Goal: Task Accomplishment & Management: Use online tool/utility

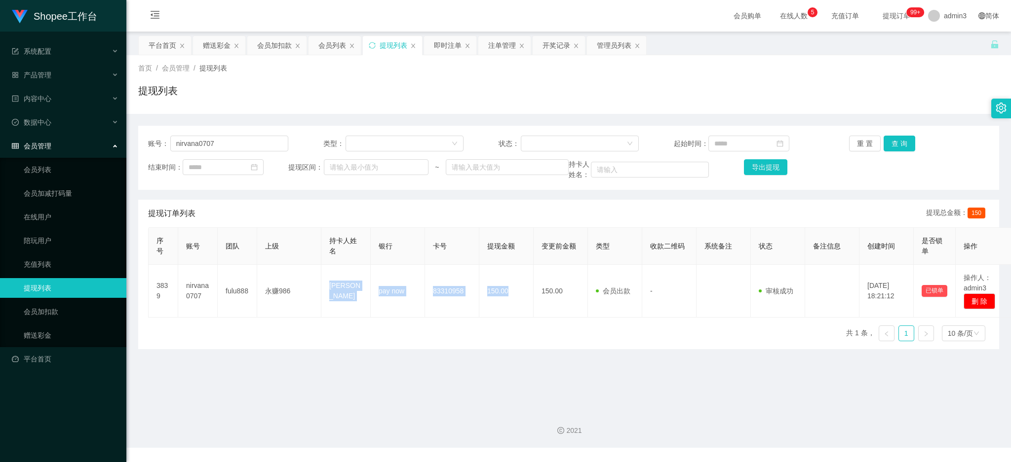
click at [228, 48] on div "赠送彩金" at bounding box center [217, 45] width 28 height 19
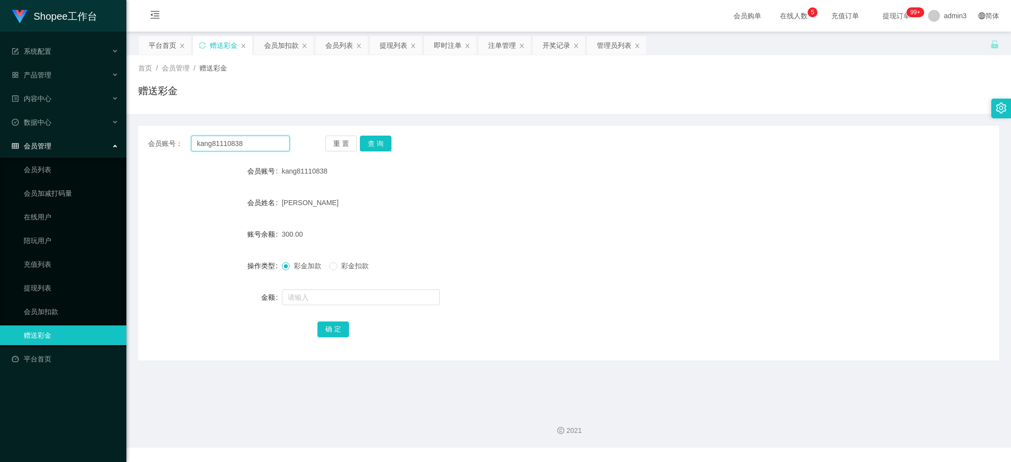
click at [249, 143] on input "kang81110838" at bounding box center [240, 144] width 99 height 16
paste input "971107"
type input "971107"
click at [383, 139] on button "查 询" at bounding box center [376, 144] width 32 height 16
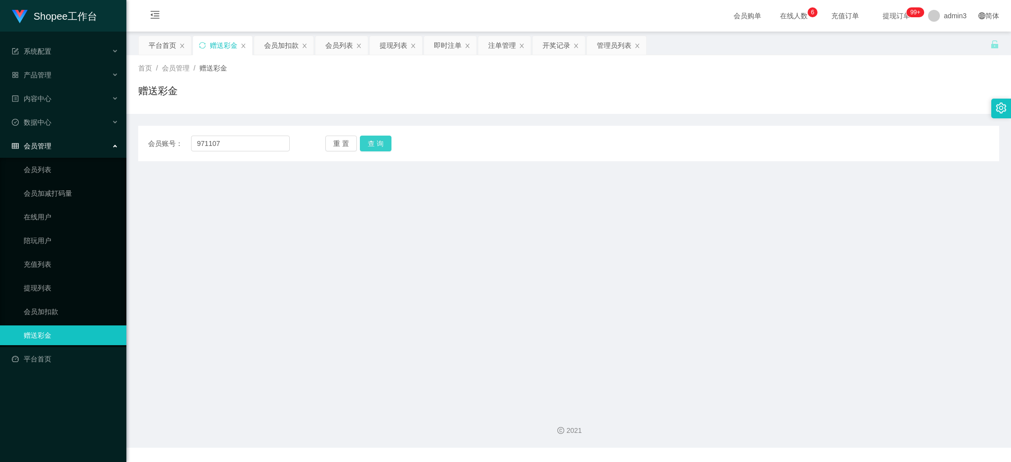
click at [366, 147] on button "查 询" at bounding box center [376, 144] width 32 height 16
click at [255, 146] on input "971107" at bounding box center [240, 144] width 99 height 16
click at [264, 140] on input "971107" at bounding box center [240, 144] width 99 height 16
paste input "liang2882"
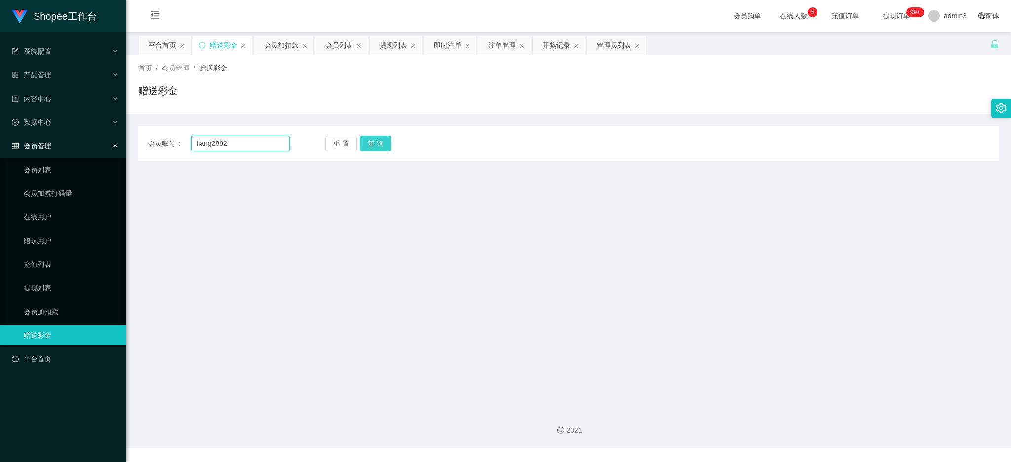
type input "liang2882"
click at [371, 144] on button "查 询" at bounding box center [376, 144] width 32 height 16
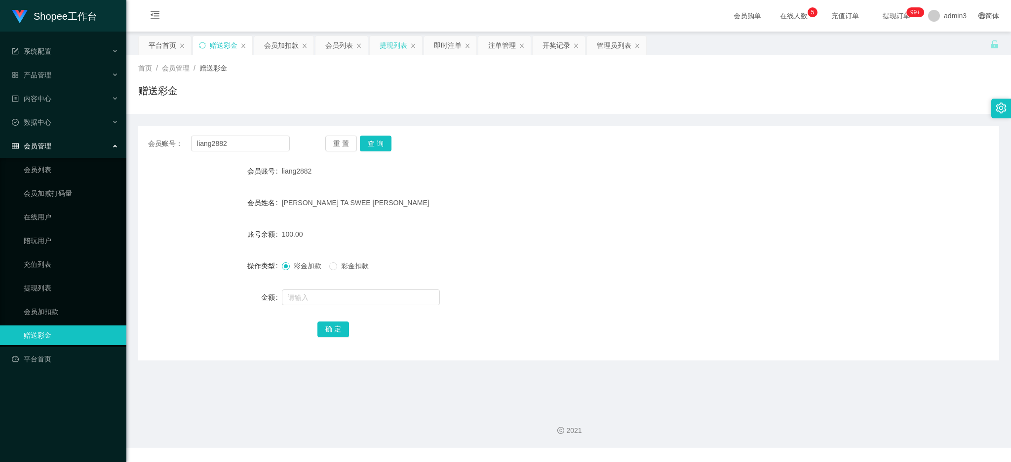
click at [383, 45] on div "提现列表" at bounding box center [393, 45] width 28 height 19
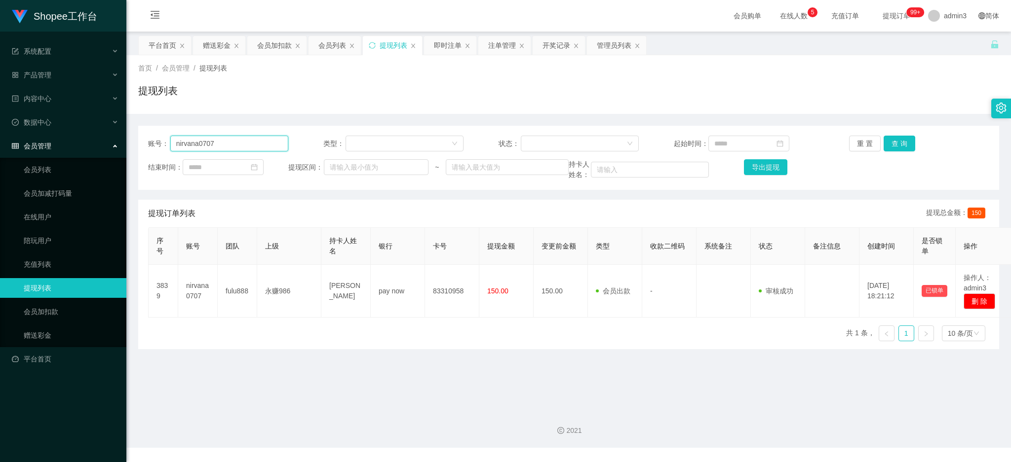
click at [202, 145] on input "nirvana0707" at bounding box center [229, 144] width 118 height 16
paste input "liang2882"
click at [897, 142] on button "查 询" at bounding box center [899, 144] width 32 height 16
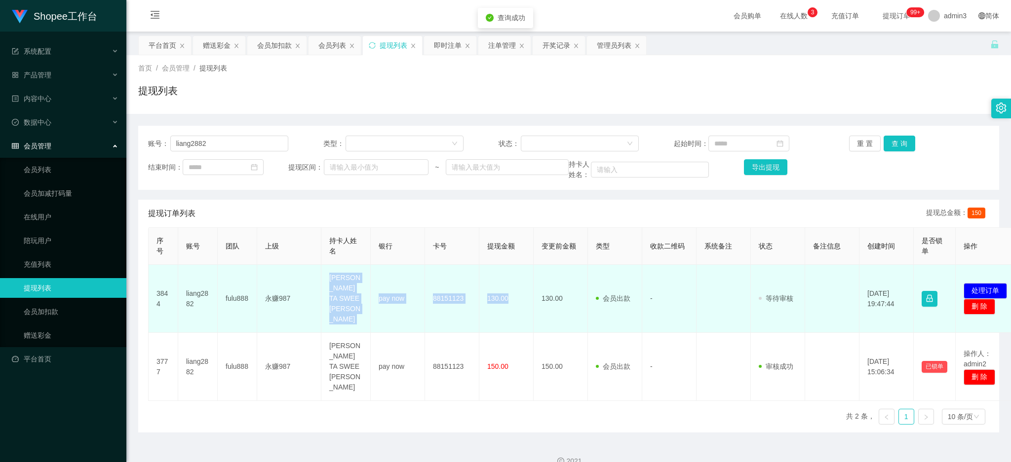
copy tr "[PERSON_NAME] SWEE [PERSON_NAME] pay now 88151123 130.00"
drag, startPoint x: 328, startPoint y: 276, endPoint x: 511, endPoint y: 304, distance: 185.7
click at [511, 304] on tr "3844 liang2882 fulu888 永赚987 [PERSON_NAME] TA SWEE [PERSON_NAME] pay now 881511…" at bounding box center [585, 299] width 872 height 68
click at [992, 283] on button "处理订单" at bounding box center [984, 291] width 43 height 16
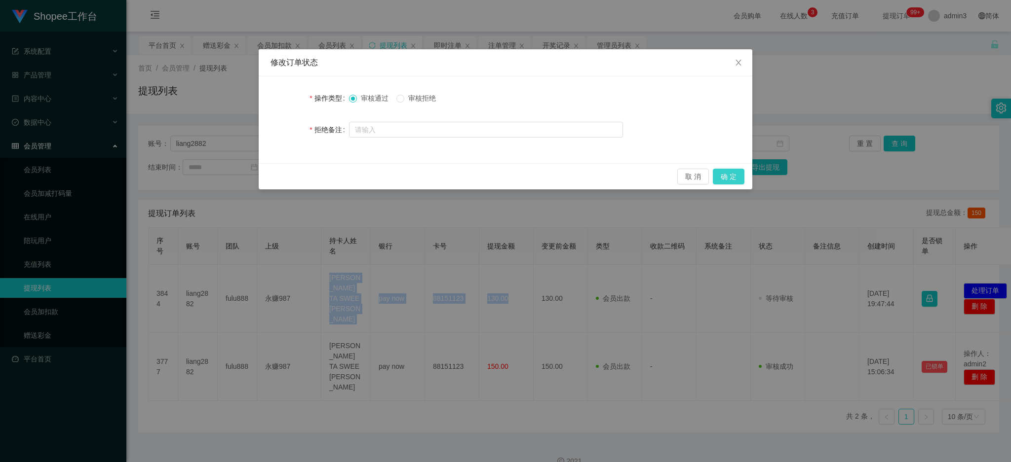
click at [730, 181] on button "确 定" at bounding box center [729, 177] width 32 height 16
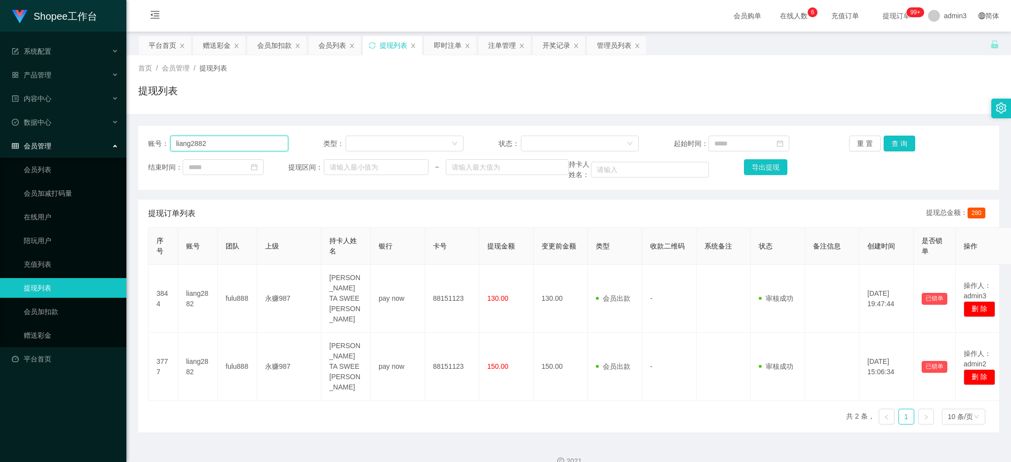
click at [250, 147] on input "liang2882" at bounding box center [229, 144] width 118 height 16
paste input "huangjin"
click at [887, 150] on button "查 询" at bounding box center [899, 144] width 32 height 16
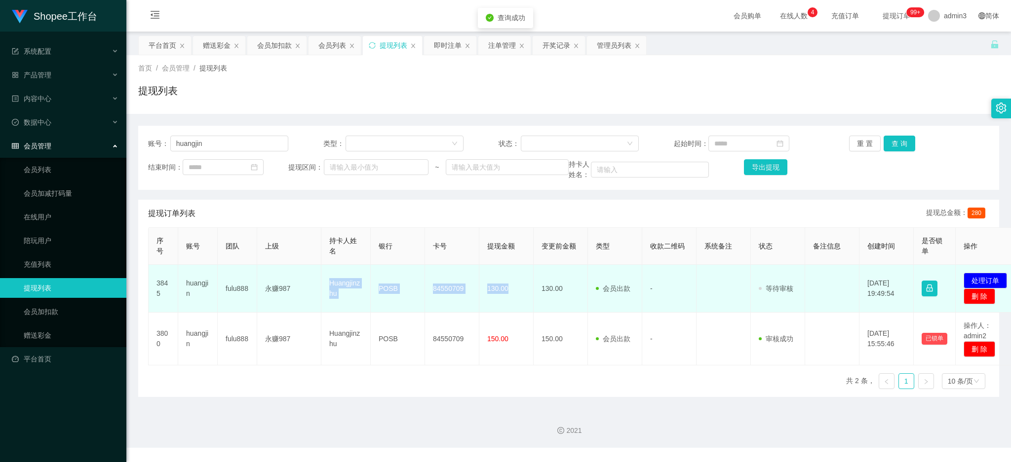
copy tr "Huangjinzhu POSB 84550709 130.00"
drag, startPoint x: 327, startPoint y: 291, endPoint x: 510, endPoint y: 306, distance: 183.7
click at [510, 306] on tr "3845 huangjin fulu888 永赚987 Huangjinzhu POSB 84550709 130.00 130.00 会员出款 人工取款 -…" at bounding box center [585, 289] width 872 height 48
click at [989, 279] on button "处理订单" at bounding box center [984, 281] width 43 height 16
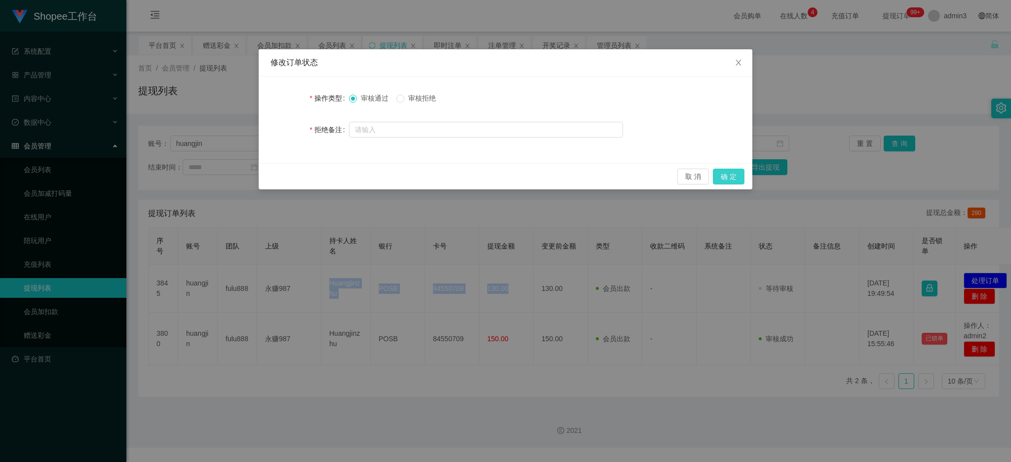
click at [735, 182] on button "确 定" at bounding box center [729, 177] width 32 height 16
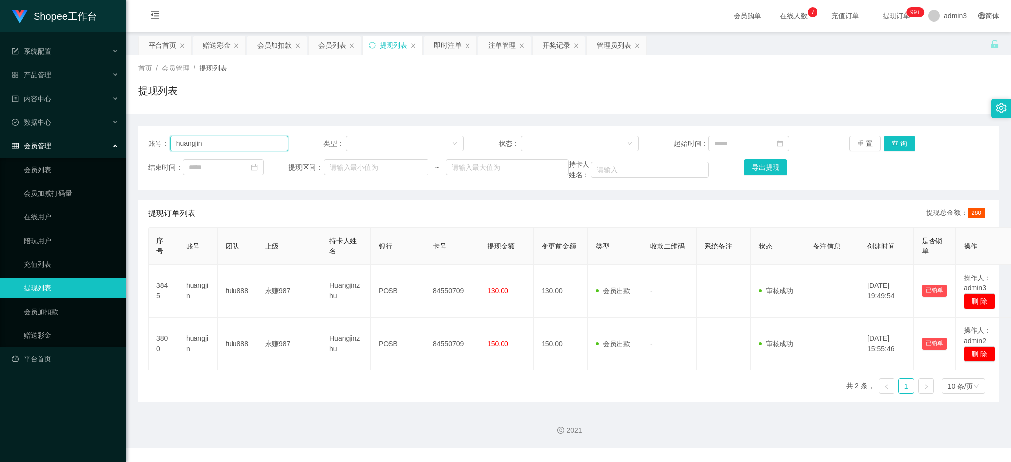
click at [209, 145] on input "huangjin" at bounding box center [229, 144] width 118 height 16
paste input "nirvana0707"
click at [896, 147] on button "查 询" at bounding box center [899, 144] width 32 height 16
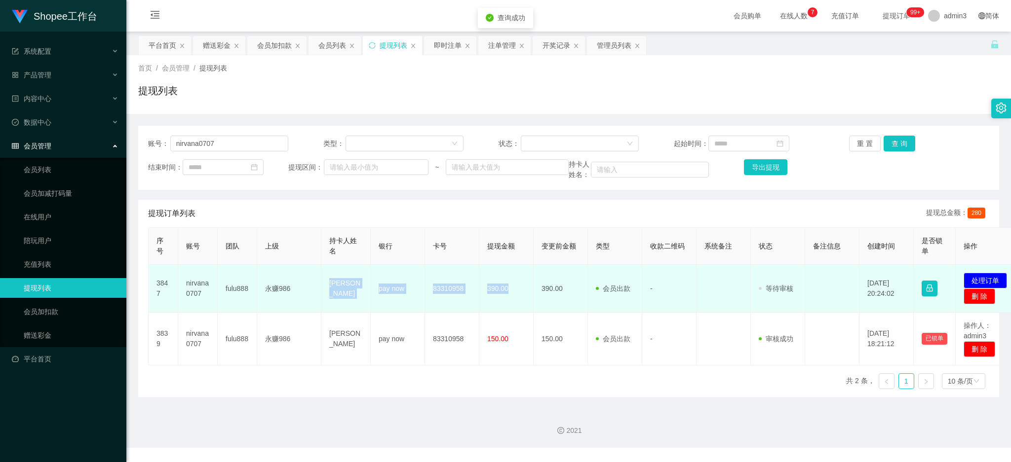
drag, startPoint x: 325, startPoint y: 276, endPoint x: 530, endPoint y: 308, distance: 207.9
click at [530, 308] on tr "3847 nirvana0707 fulu888 永赚986 [PERSON_NAME] pay now 83310958 390.00 390.00 会员出…" at bounding box center [585, 289] width 872 height 48
copy tr "[PERSON_NAME] pay now 83310958 390.00"
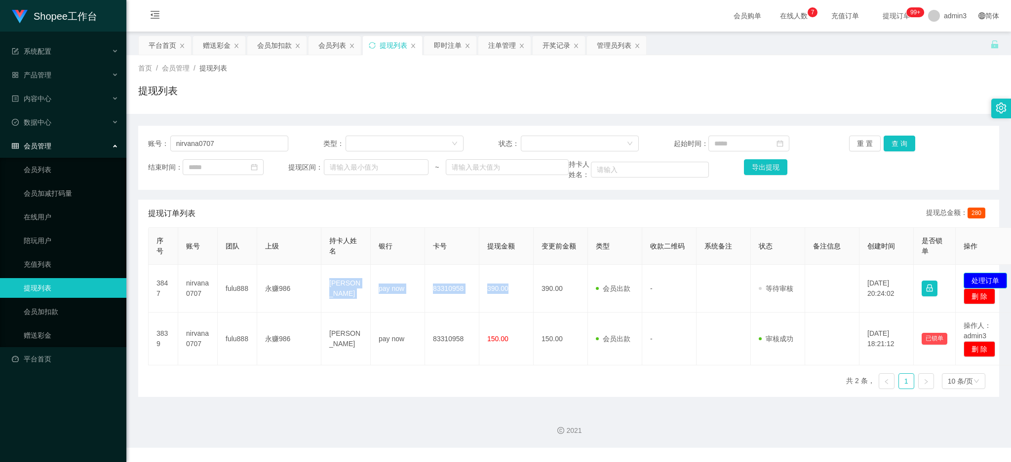
drag, startPoint x: 972, startPoint y: 276, endPoint x: 918, endPoint y: 262, distance: 55.8
click at [972, 277] on button "处理订单" at bounding box center [984, 281] width 43 height 16
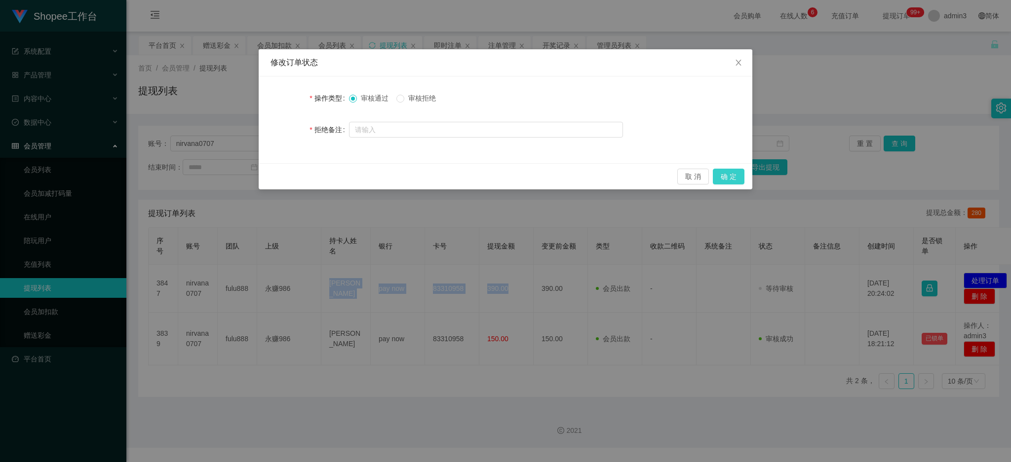
click at [739, 177] on button "确 定" at bounding box center [729, 177] width 32 height 16
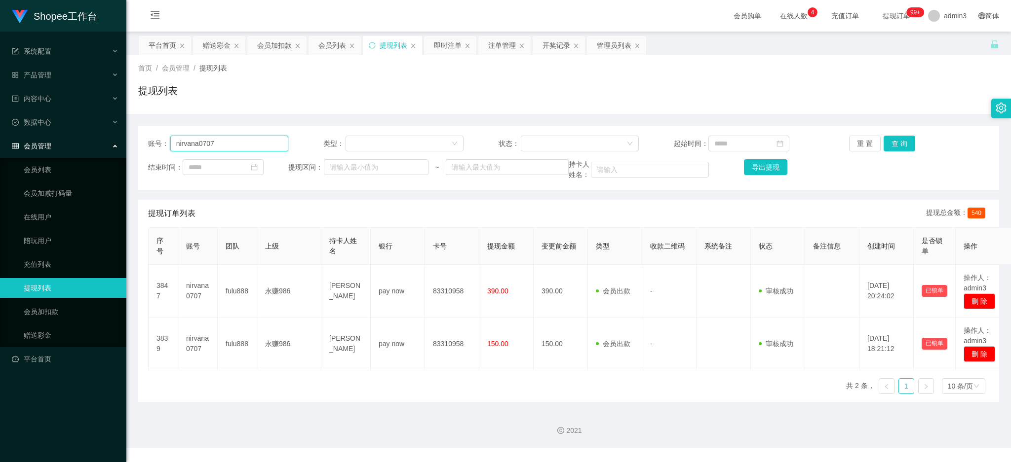
click at [233, 144] on input "nirvana0707" at bounding box center [229, 144] width 118 height 16
paste input "9710"
type input "971007"
click at [898, 142] on button "查 询" at bounding box center [899, 144] width 32 height 16
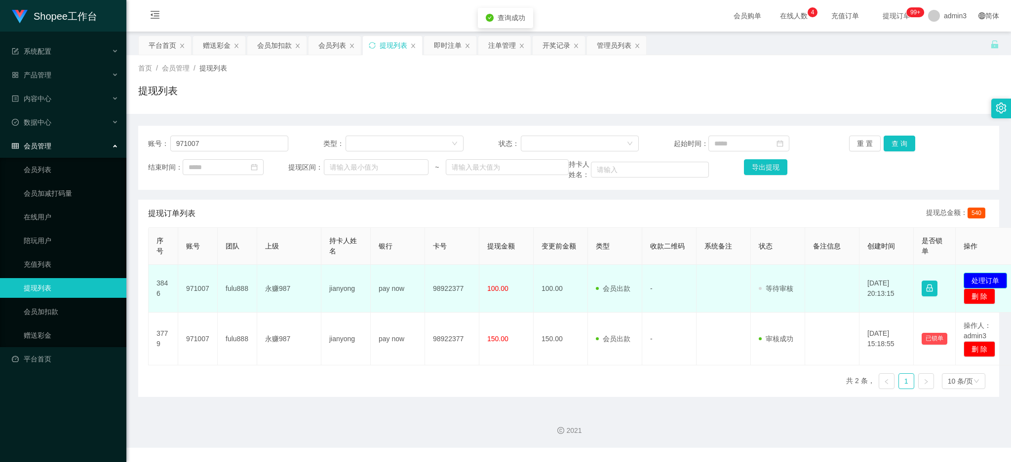
click at [995, 277] on button "处理订单" at bounding box center [984, 281] width 43 height 16
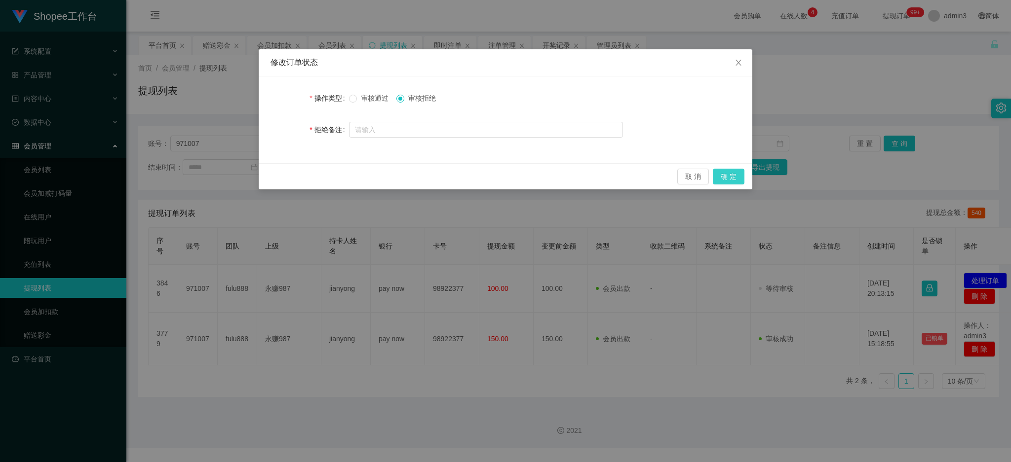
click at [725, 174] on button "确 定" at bounding box center [729, 177] width 32 height 16
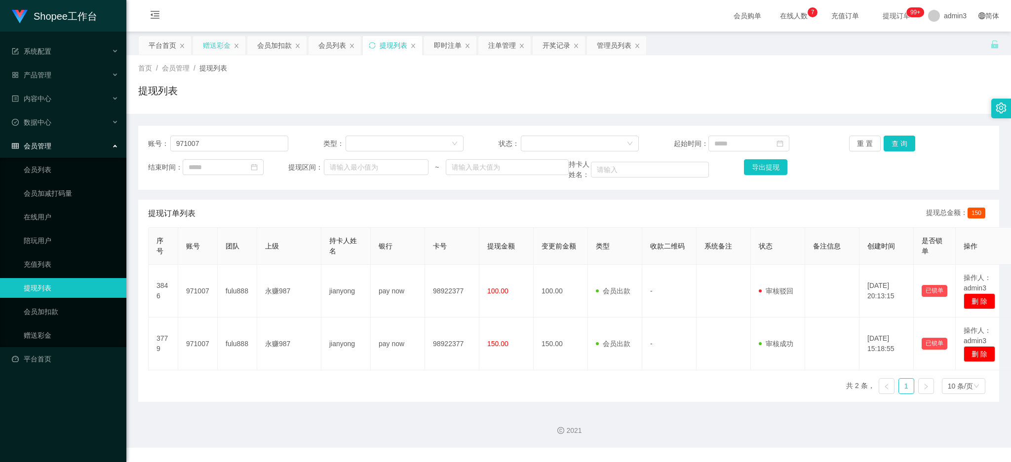
click at [213, 46] on div "赠送彩金" at bounding box center [217, 45] width 28 height 19
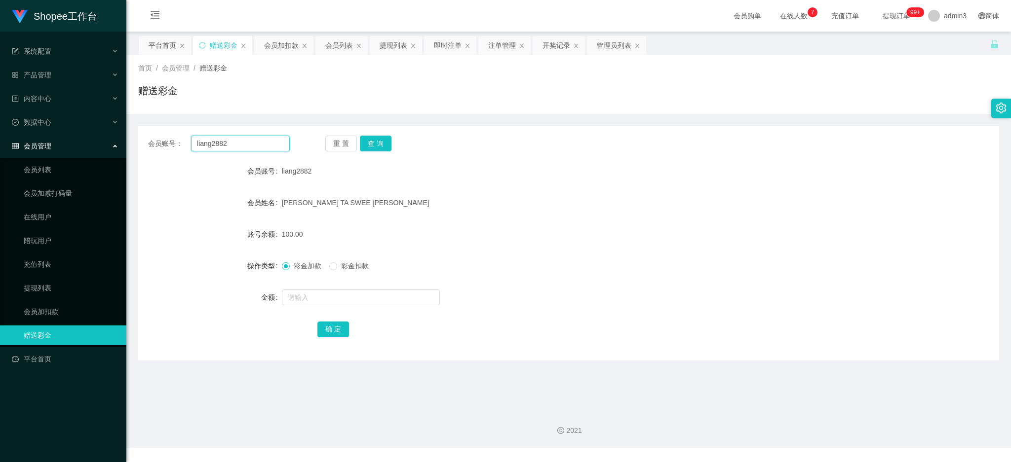
click at [240, 141] on input "liang2882" at bounding box center [240, 144] width 99 height 16
paste input "Tao19"
type input "Tao1982"
click at [379, 147] on button "查 询" at bounding box center [376, 144] width 32 height 16
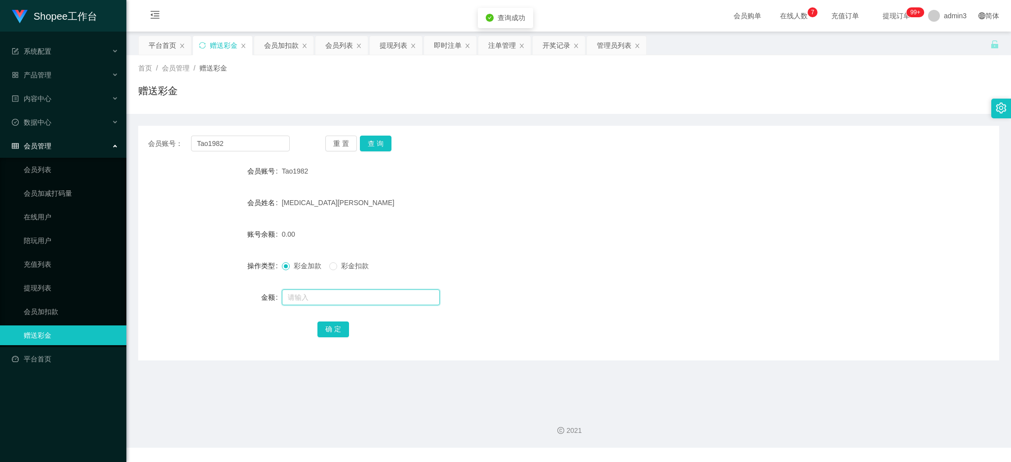
click at [342, 300] on input "text" at bounding box center [361, 298] width 158 height 16
type input "100"
click at [340, 333] on button "确 定" at bounding box center [333, 330] width 32 height 16
click at [232, 142] on input "Tao1982" at bounding box center [240, 144] width 99 height 16
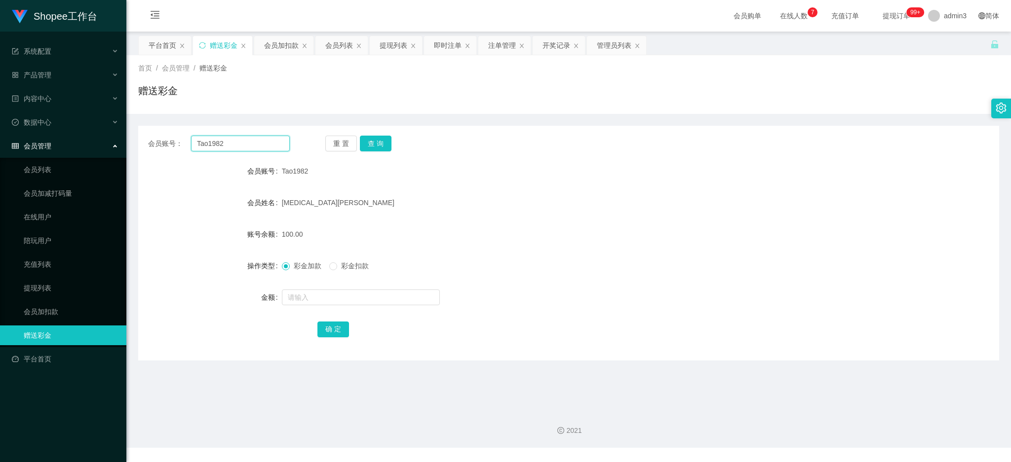
paste input "Hao123"
type input "Hao123"
click at [360, 144] on button "查 询" at bounding box center [376, 144] width 32 height 16
click at [347, 296] on input "text" at bounding box center [361, 298] width 158 height 16
type input "15"
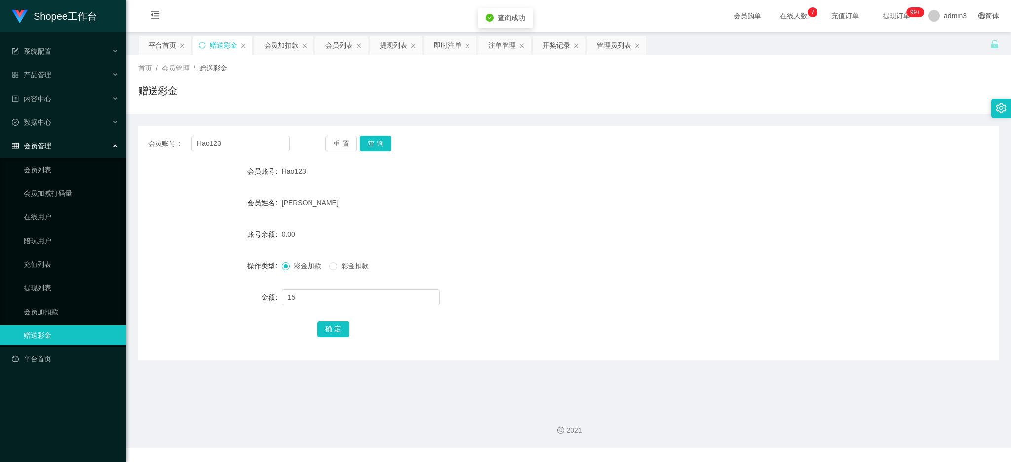
click at [334, 339] on div "会员账号： Hao123 重 置 查 询 会员账号 Hao123 会员姓名 [PERSON_NAME] 账号余额 0.00 操作类型 彩金加款 彩金扣款 金额…" at bounding box center [568, 243] width 861 height 235
drag, startPoint x: 335, startPoint y: 326, endPoint x: 287, endPoint y: 417, distance: 103.1
click at [335, 325] on button "确 定" at bounding box center [333, 330] width 32 height 16
click at [387, 47] on div "提现列表" at bounding box center [393, 45] width 28 height 19
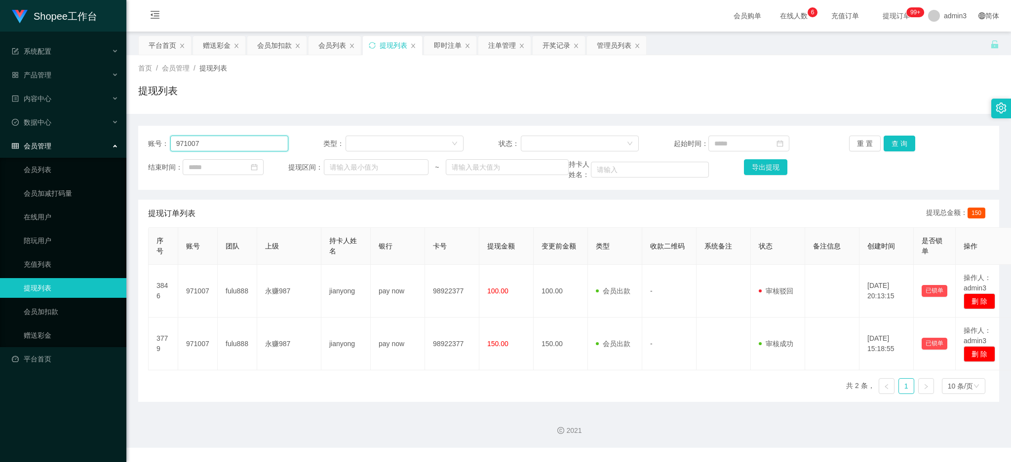
click at [227, 150] on input "971007" at bounding box center [229, 144] width 118 height 16
click at [229, 150] on input "971007" at bounding box center [229, 144] width 118 height 16
click at [894, 138] on button "查 询" at bounding box center [899, 144] width 32 height 16
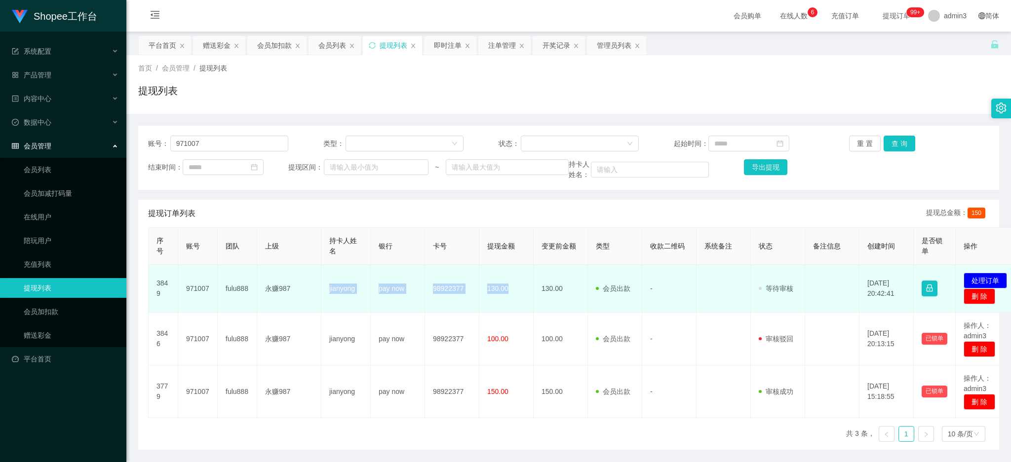
drag, startPoint x: 327, startPoint y: 288, endPoint x: 517, endPoint y: 297, distance: 190.2
click at [517, 297] on tr "3849 971007 fulu888 永赚987 jianyong pay now 98922377 130.00 130.00 会员出款 人工取款 - 审…" at bounding box center [585, 289] width 872 height 48
copy tr "jianyong pay now 98922377 130.00"
click at [989, 277] on button "处理订单" at bounding box center [984, 281] width 43 height 16
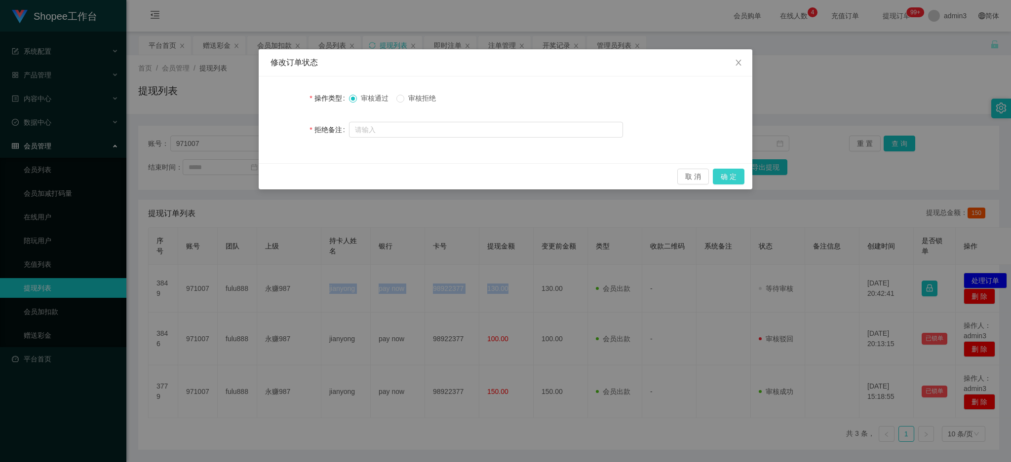
click at [726, 180] on button "确 定" at bounding box center [729, 177] width 32 height 16
